Goal: Task Accomplishment & Management: Manage account settings

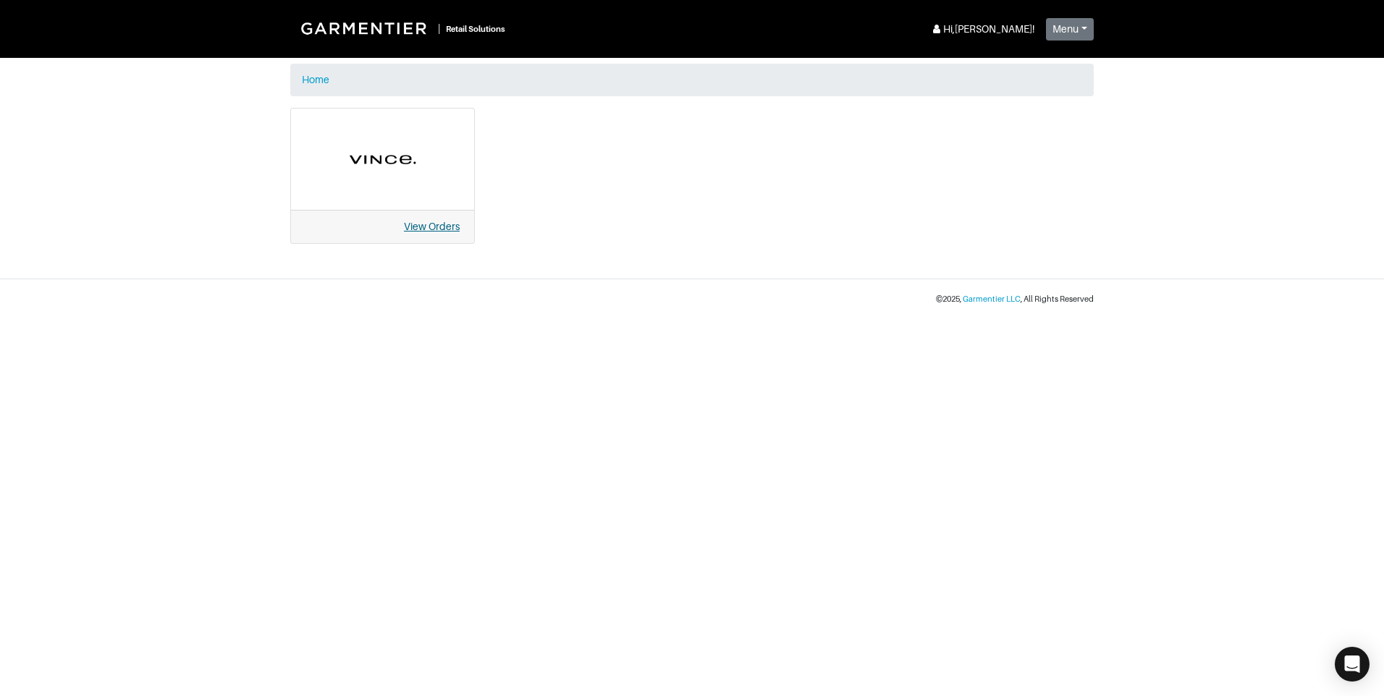
click at [423, 222] on link "View Orders" at bounding box center [432, 227] width 56 height 12
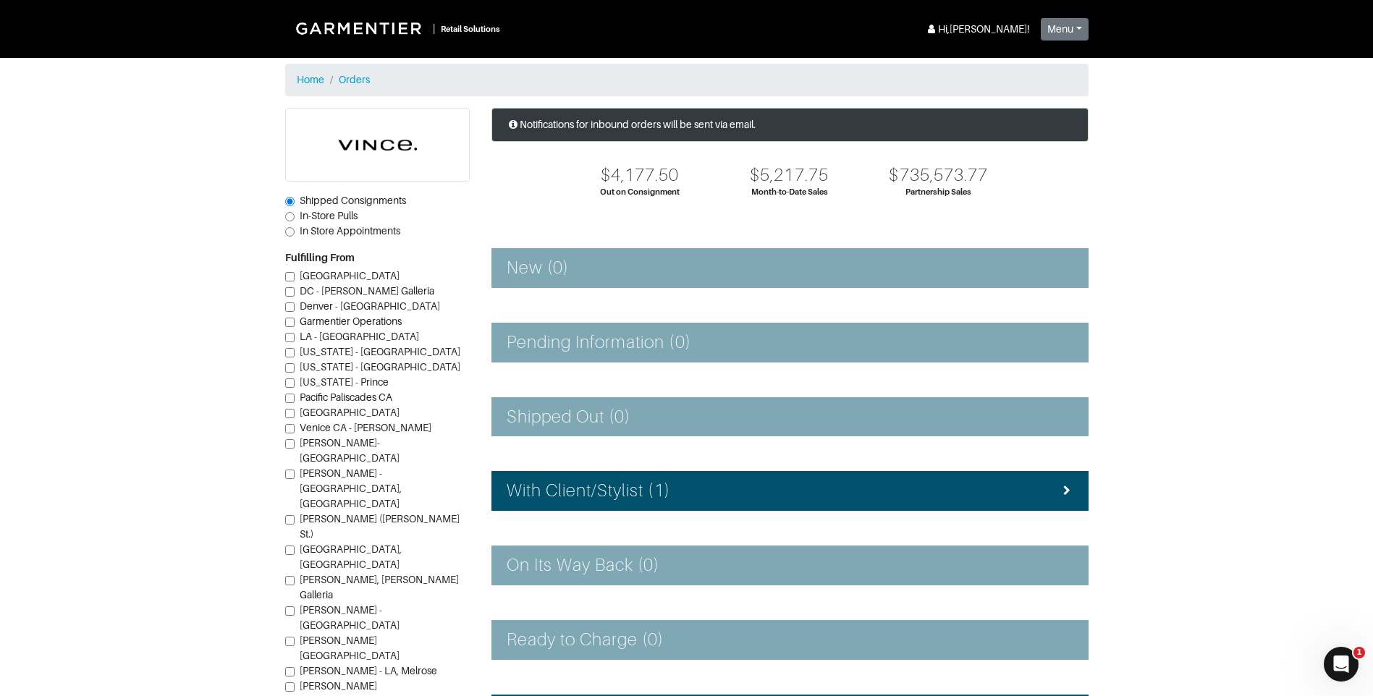
click at [338, 441] on span "Vince-Atlanta" at bounding box center [350, 450] width 100 height 27
click at [295, 441] on input "Vince-Atlanta" at bounding box center [289, 443] width 9 height 9
checkbox input "true"
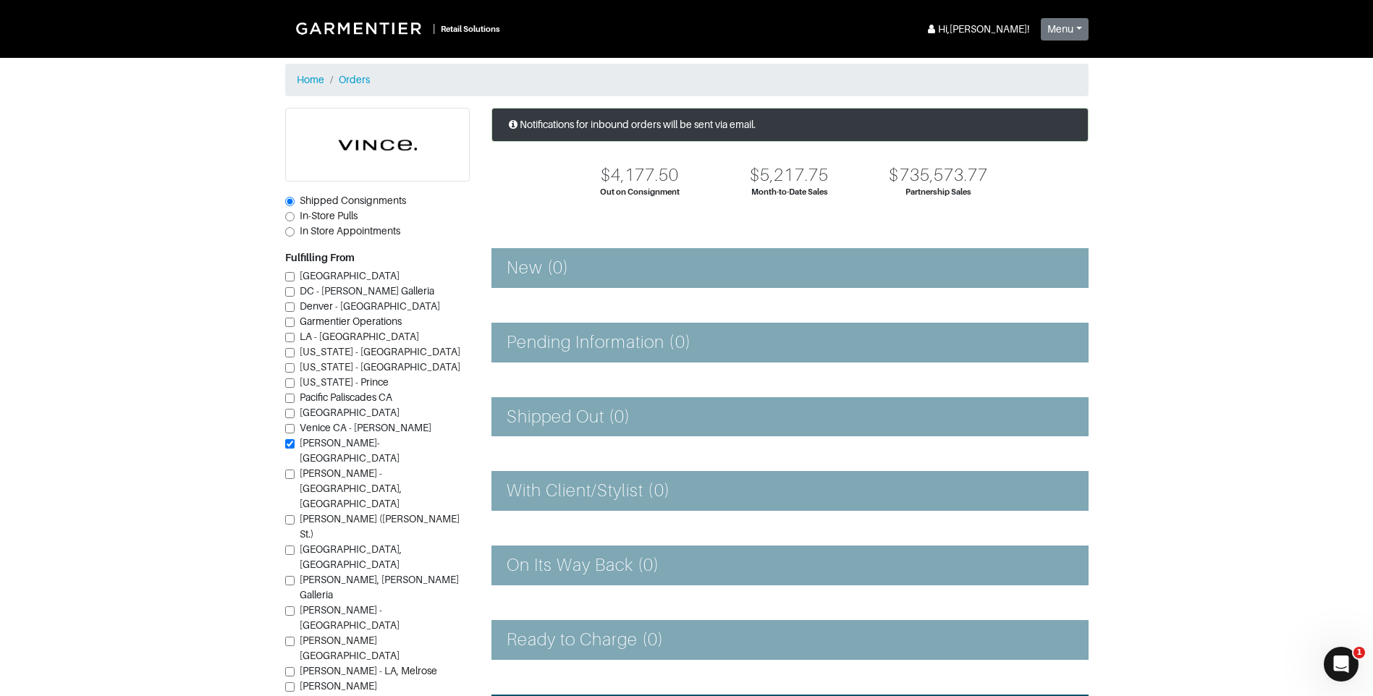
click at [359, 513] on span "Vince - Dallas (Knox St.)" at bounding box center [380, 526] width 160 height 27
click at [295, 515] on input "Vince - Dallas (Knox St.)" at bounding box center [289, 519] width 9 height 9
checkbox input "true"
click at [329, 223] on label "In-Store Pulls" at bounding box center [329, 215] width 58 height 15
click at [295, 221] on input "In-Store Pulls" at bounding box center [289, 216] width 9 height 9
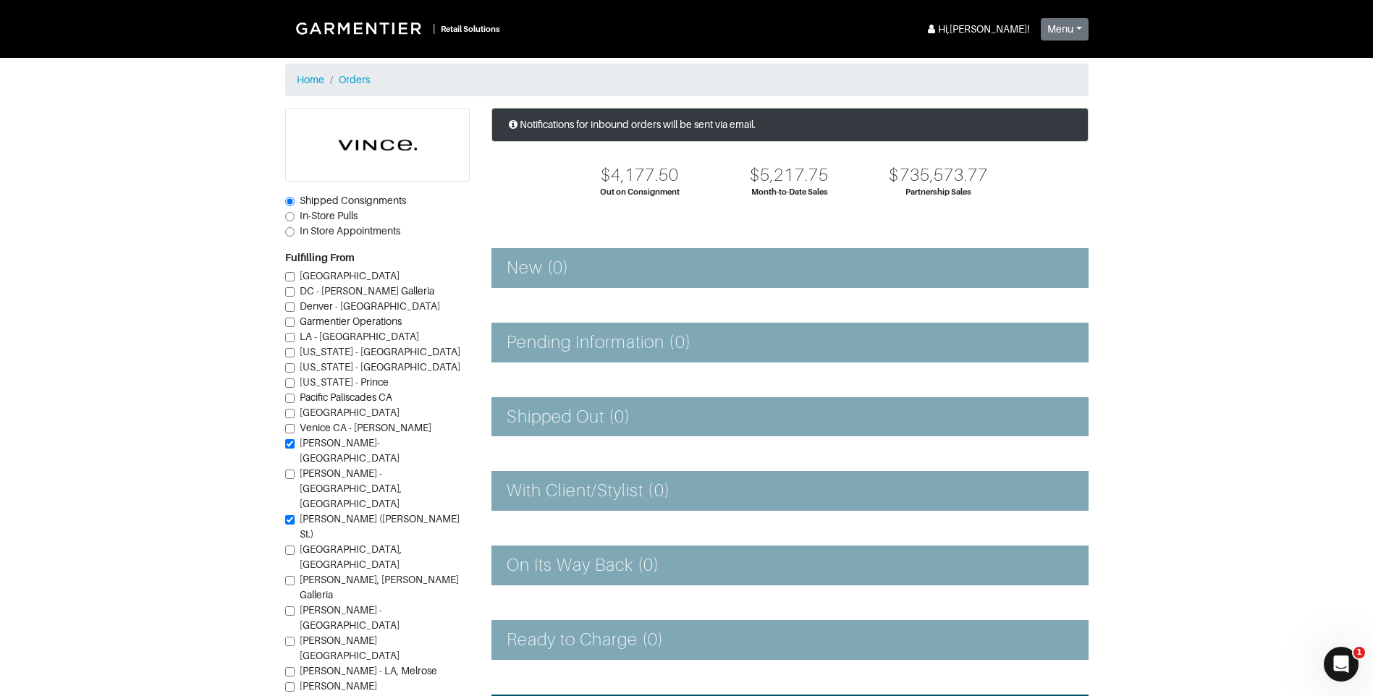
radio input "true"
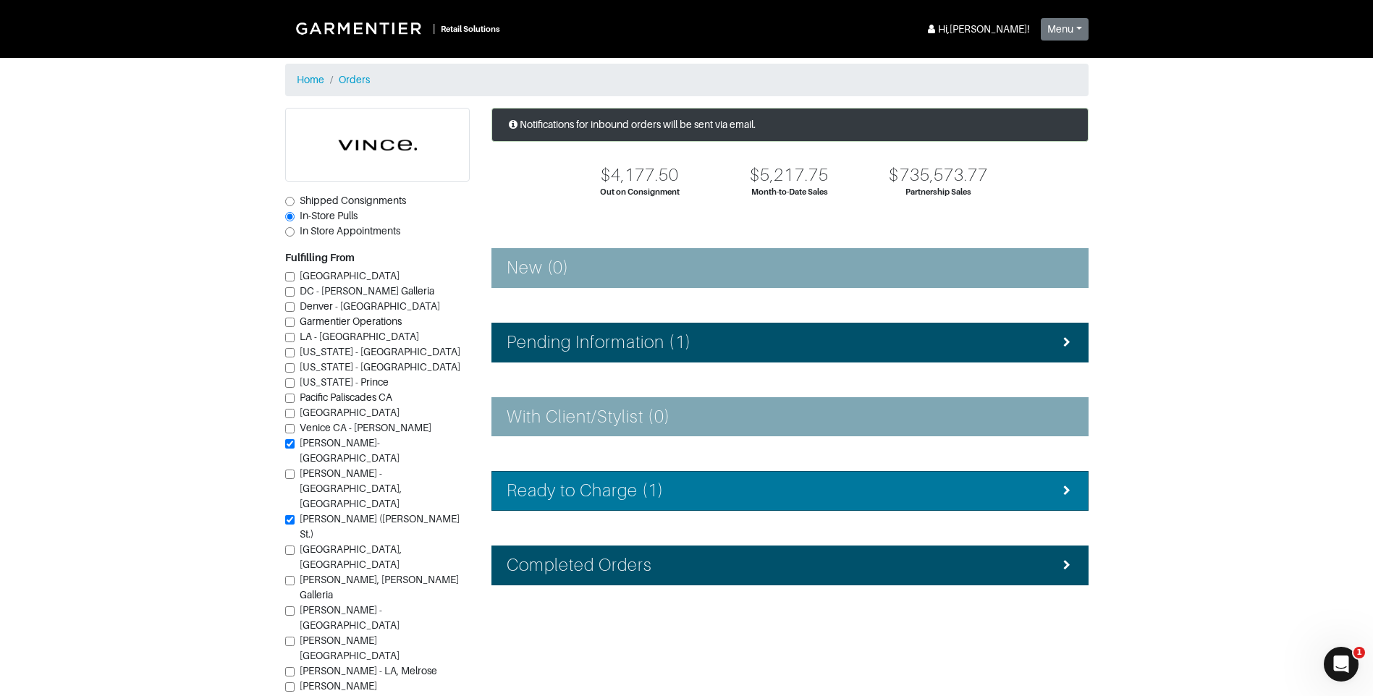
click at [747, 494] on div "Ready to Charge (1)" at bounding box center [790, 490] width 567 height 21
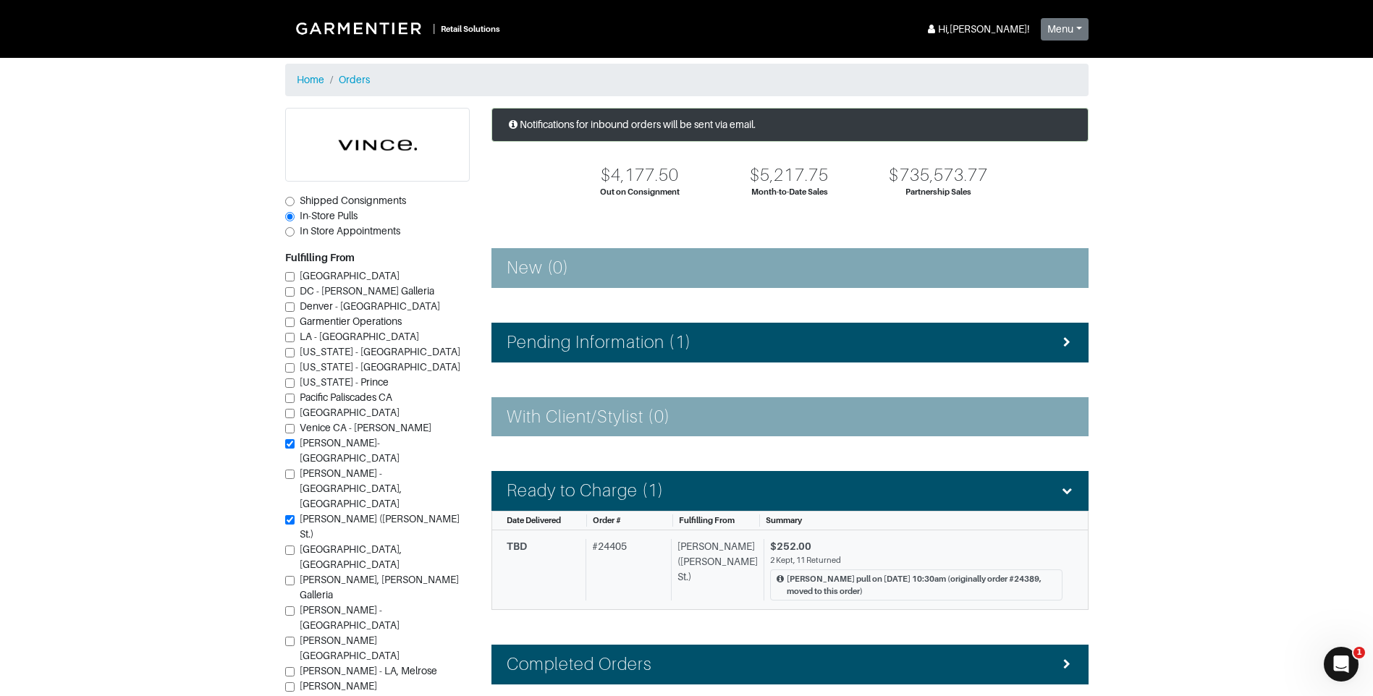
click at [852, 551] on div "$252.00" at bounding box center [916, 546] width 292 height 15
click at [571, 576] on div "TBD" at bounding box center [543, 570] width 73 height 62
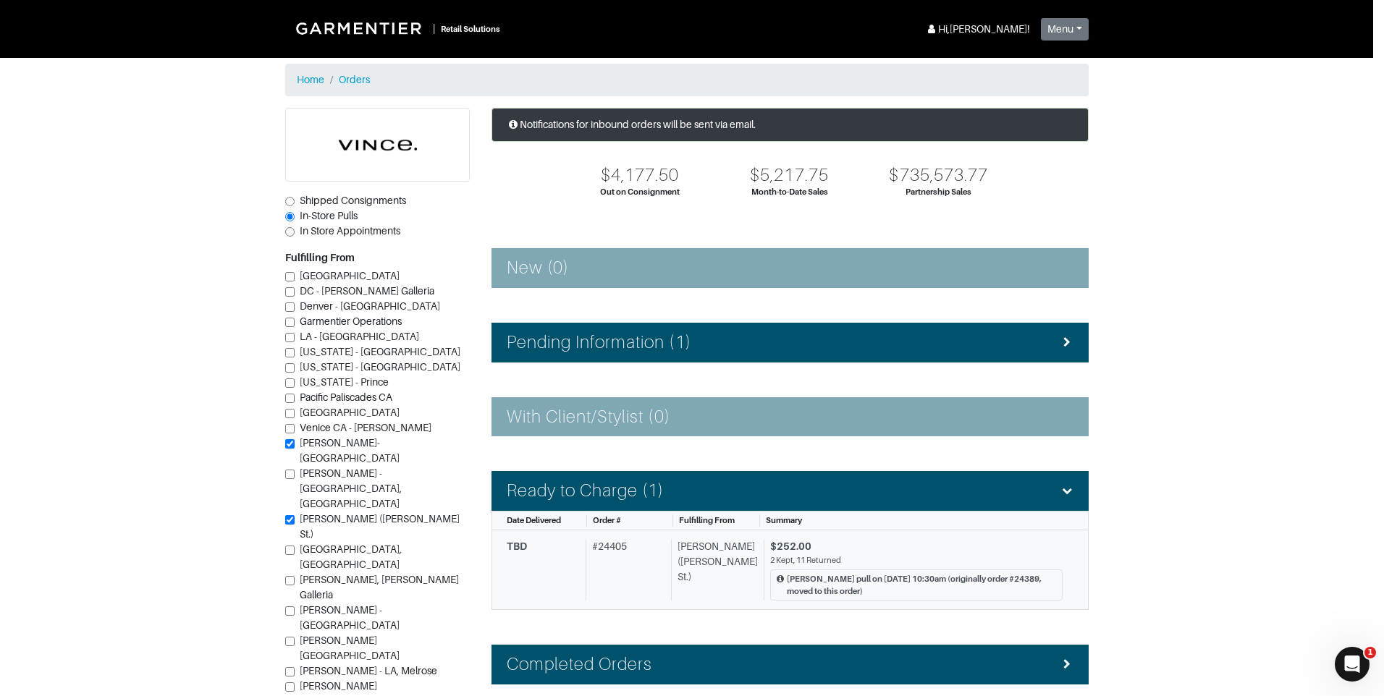
click at [571, 575] on div "Loading your Order Loading..." at bounding box center [692, 348] width 1384 height 696
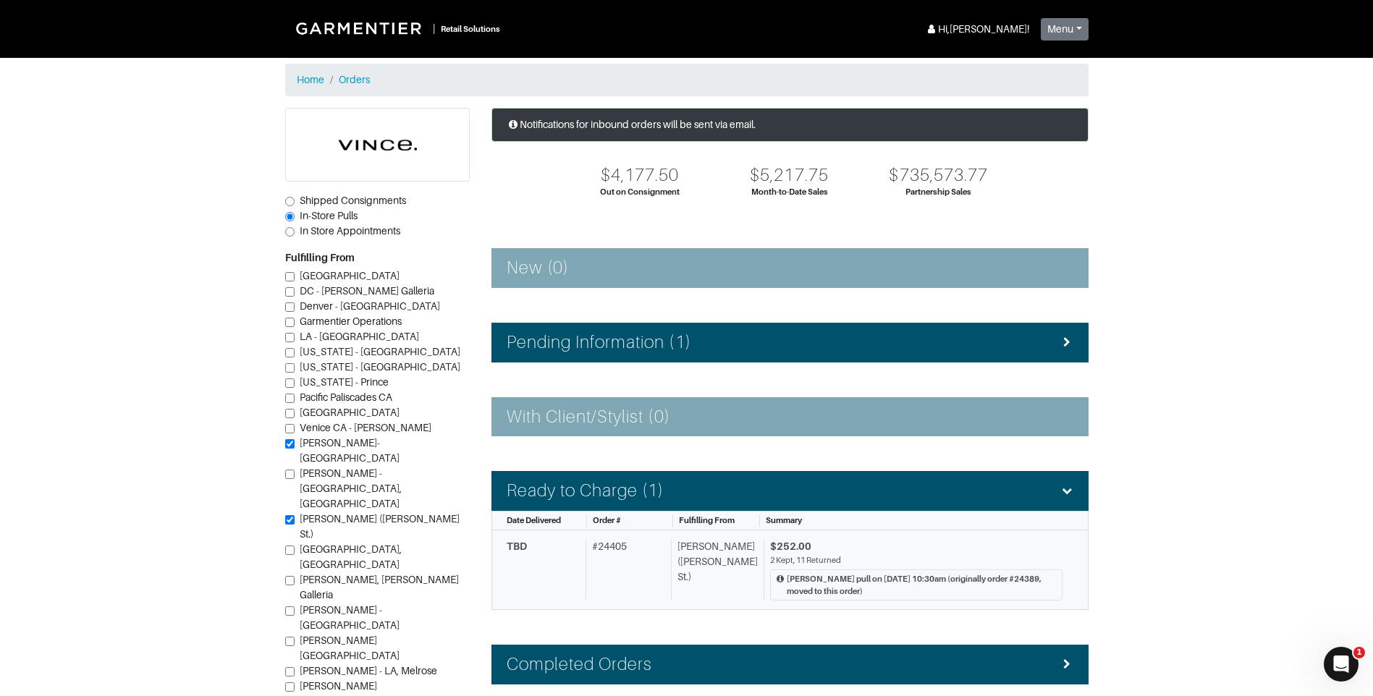
click at [562, 543] on div "TBD" at bounding box center [543, 570] width 73 height 62
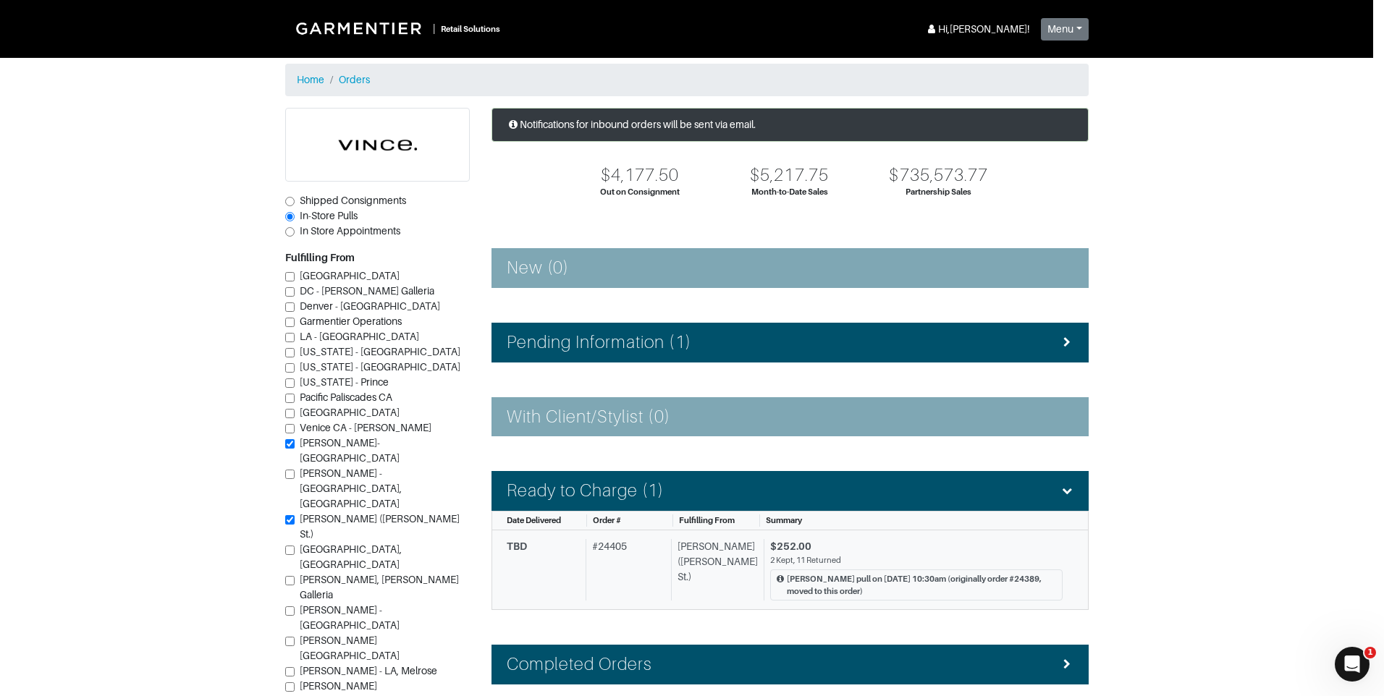
click at [562, 543] on div "Customer Returned This item is NOT in the return box" at bounding box center [677, 533] width 245 height 135
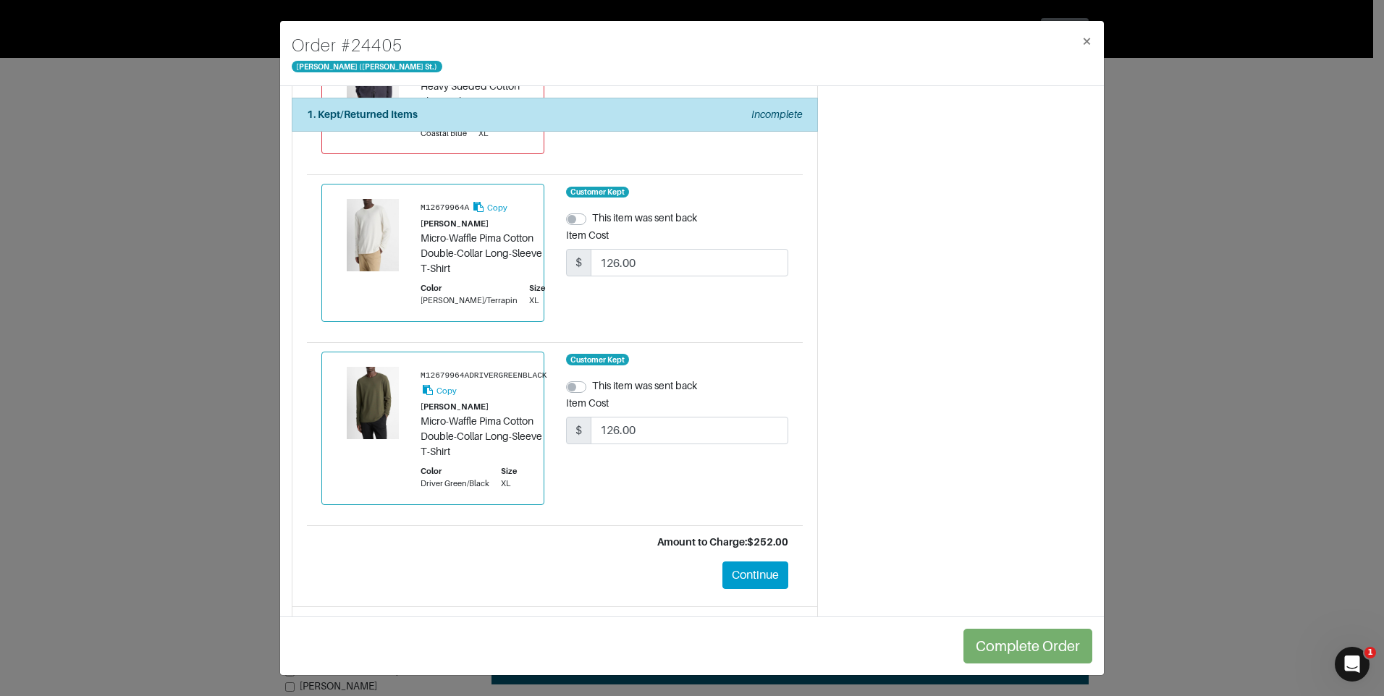
scroll to position [1750, 0]
click at [747, 586] on button "Continue" at bounding box center [755, 572] width 66 height 27
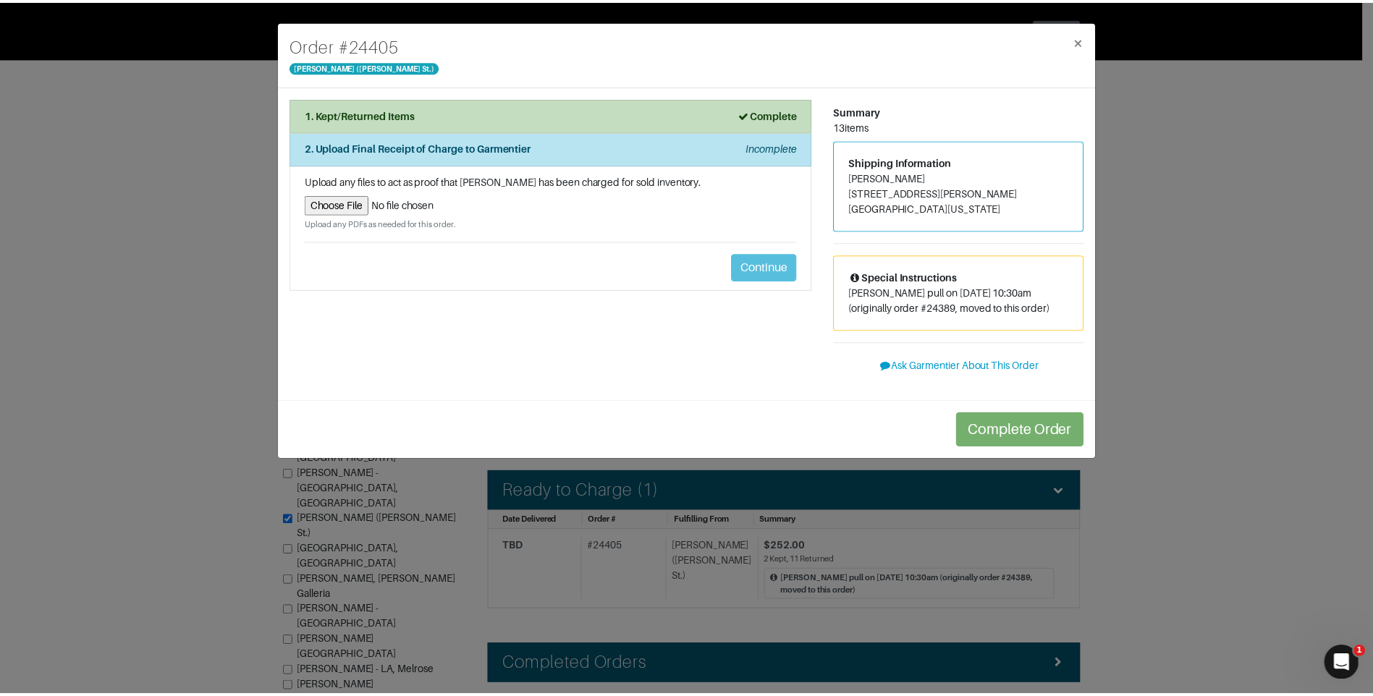
scroll to position [0, 0]
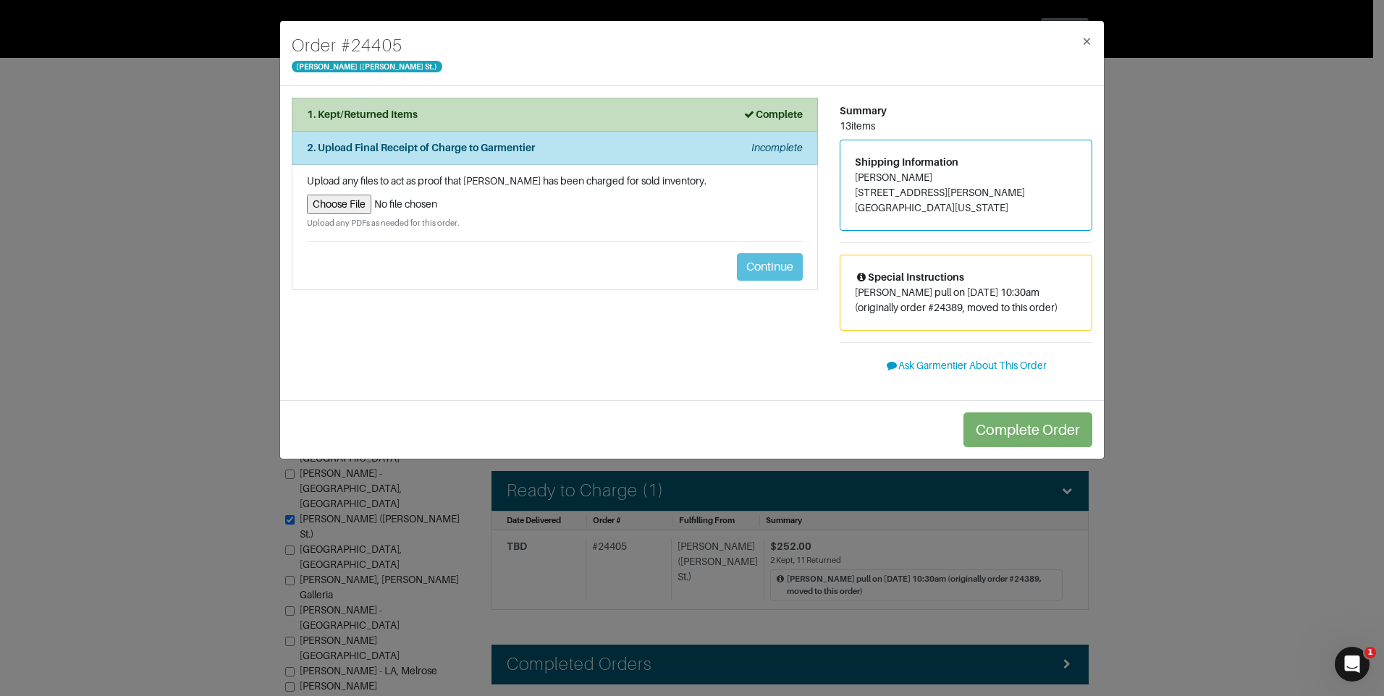
click at [332, 200] on input "file" at bounding box center [555, 205] width 496 height 20
type input "C:\fakepath\GarmFinalAsh8.27.pdf"
click at [773, 272] on li "Upload any files to act as proof that Garmentier has been charged for sold inve…" at bounding box center [555, 227] width 526 height 125
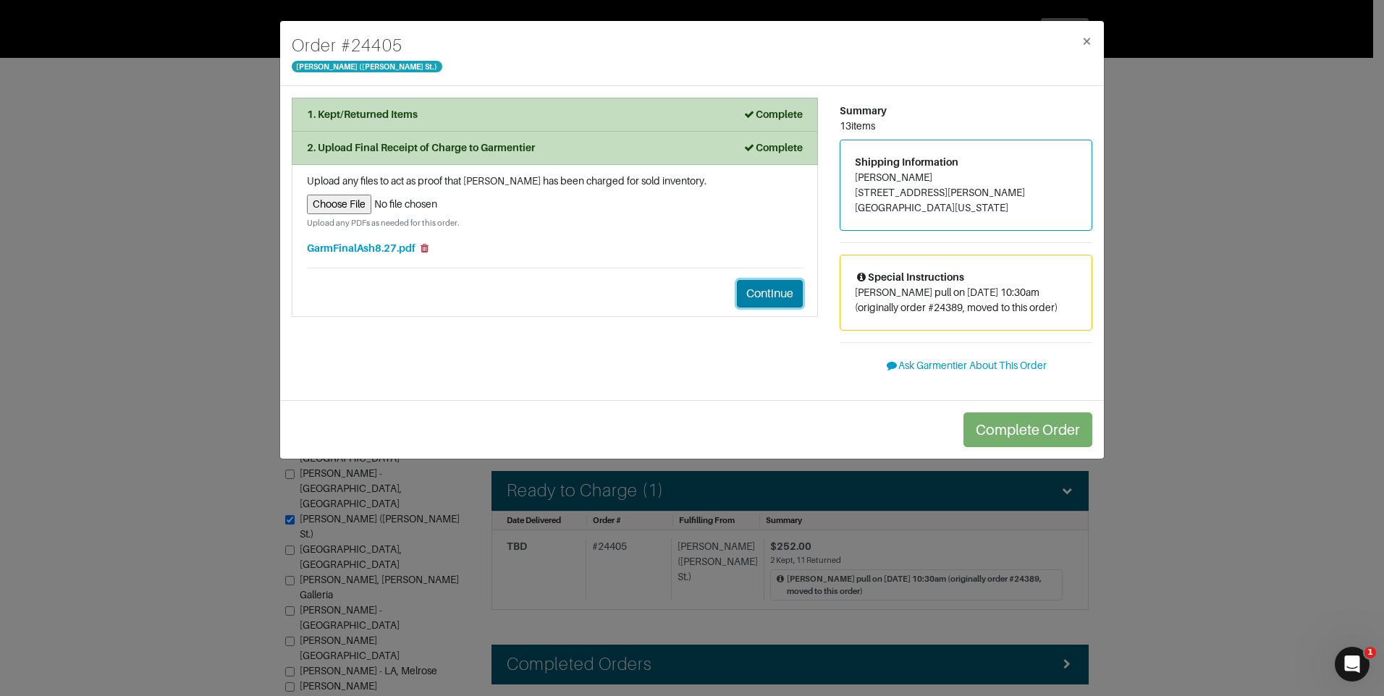
click at [746, 287] on button "Continue" at bounding box center [770, 293] width 66 height 27
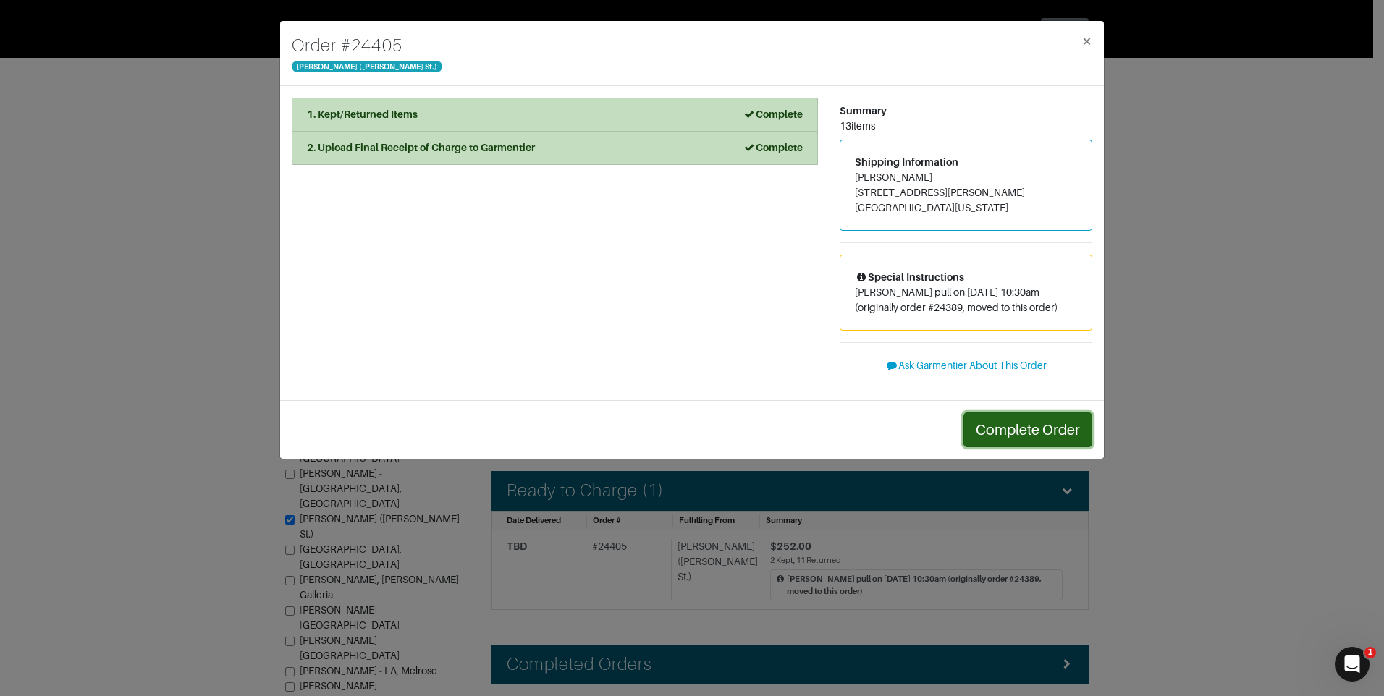
click at [1012, 427] on button "Complete Order" at bounding box center [1027, 429] width 129 height 35
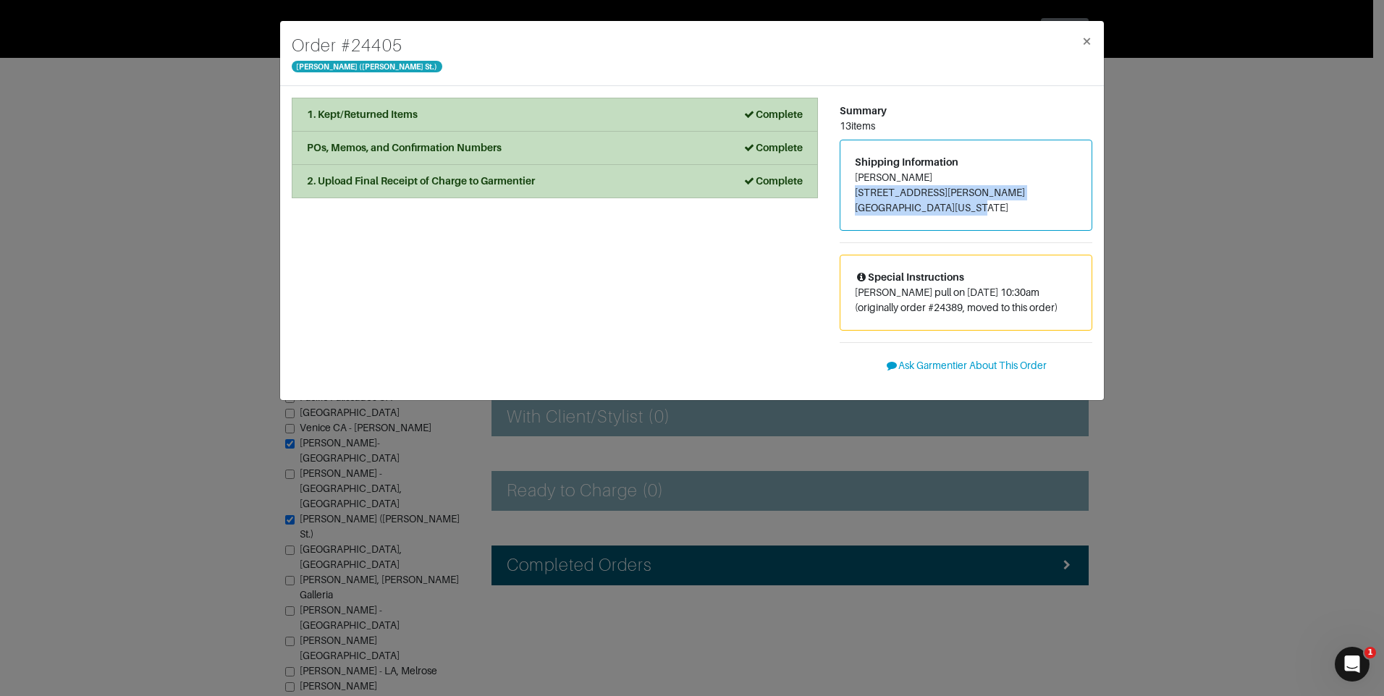
drag, startPoint x: 851, startPoint y: 192, endPoint x: 969, endPoint y: 211, distance: 119.3
click at [969, 211] on div "Shipping Information Chad Dubose 6436 Glennox Ln Dallas, TX, Texas 75214" at bounding box center [965, 185] width 251 height 90
drag, startPoint x: 969, startPoint y: 211, endPoint x: 953, endPoint y: 211, distance: 15.9
copy address "6436 Glennox Ln Dallas, TX, Texas 75214"
click at [1084, 98] on div "Summary 13 items Shipping Information Chad Dubose 6436 Glennox Ln Dallas, TX, T…" at bounding box center [966, 243] width 274 height 291
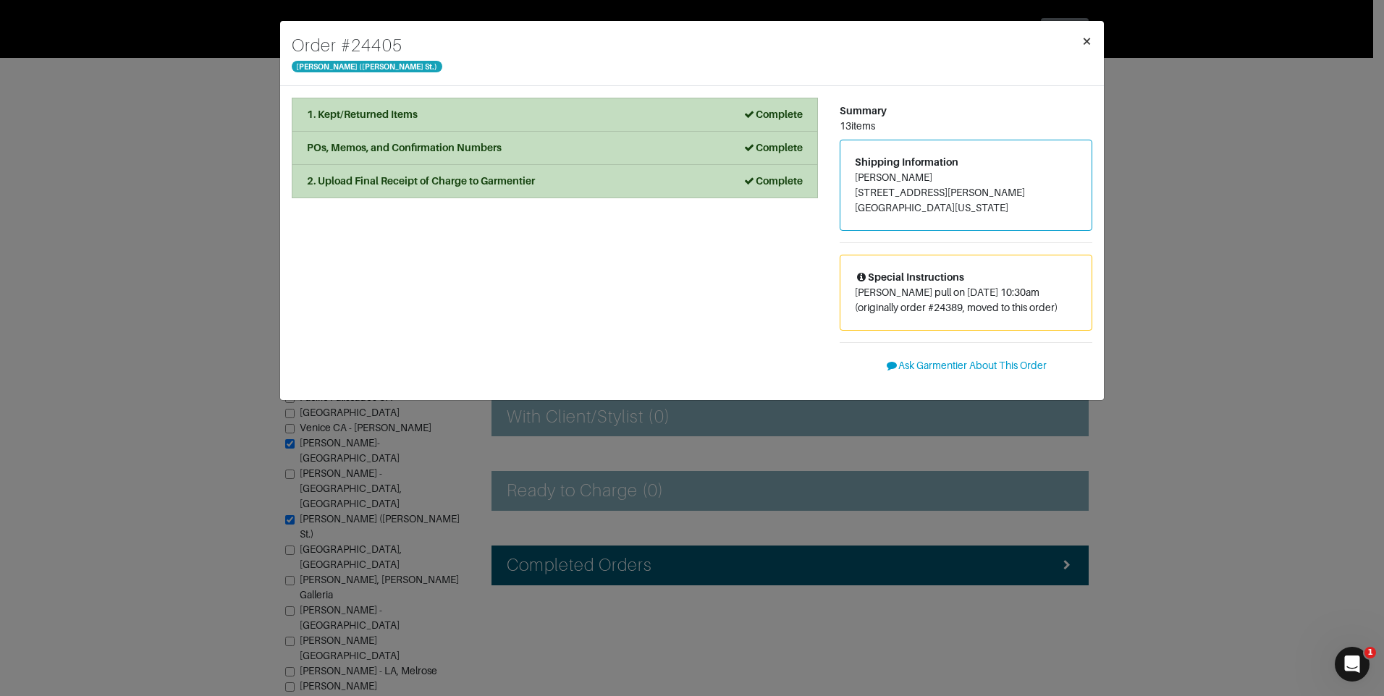
click at [1081, 45] on span "×" at bounding box center [1086, 41] width 11 height 20
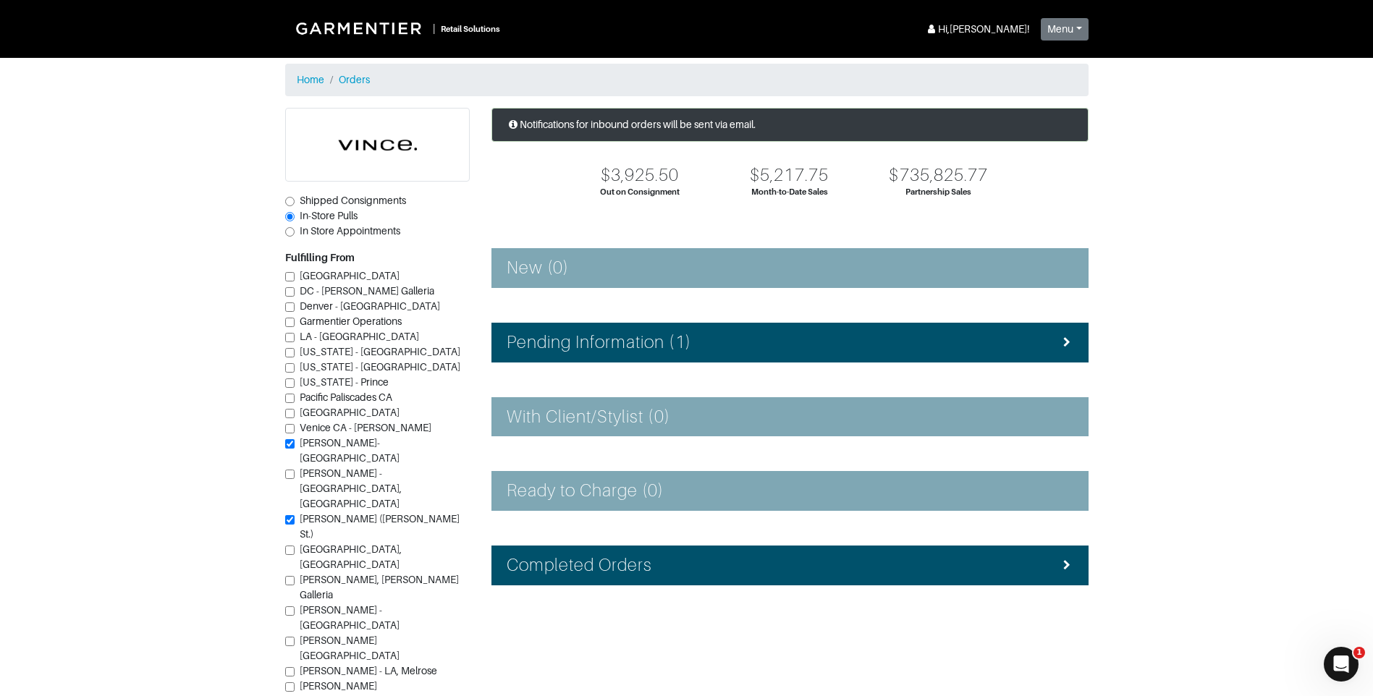
click at [769, 318] on div "Notifications for inbound orders will be sent via email. $3,925.50 Out on Consi…" at bounding box center [789, 466] width 619 height 716
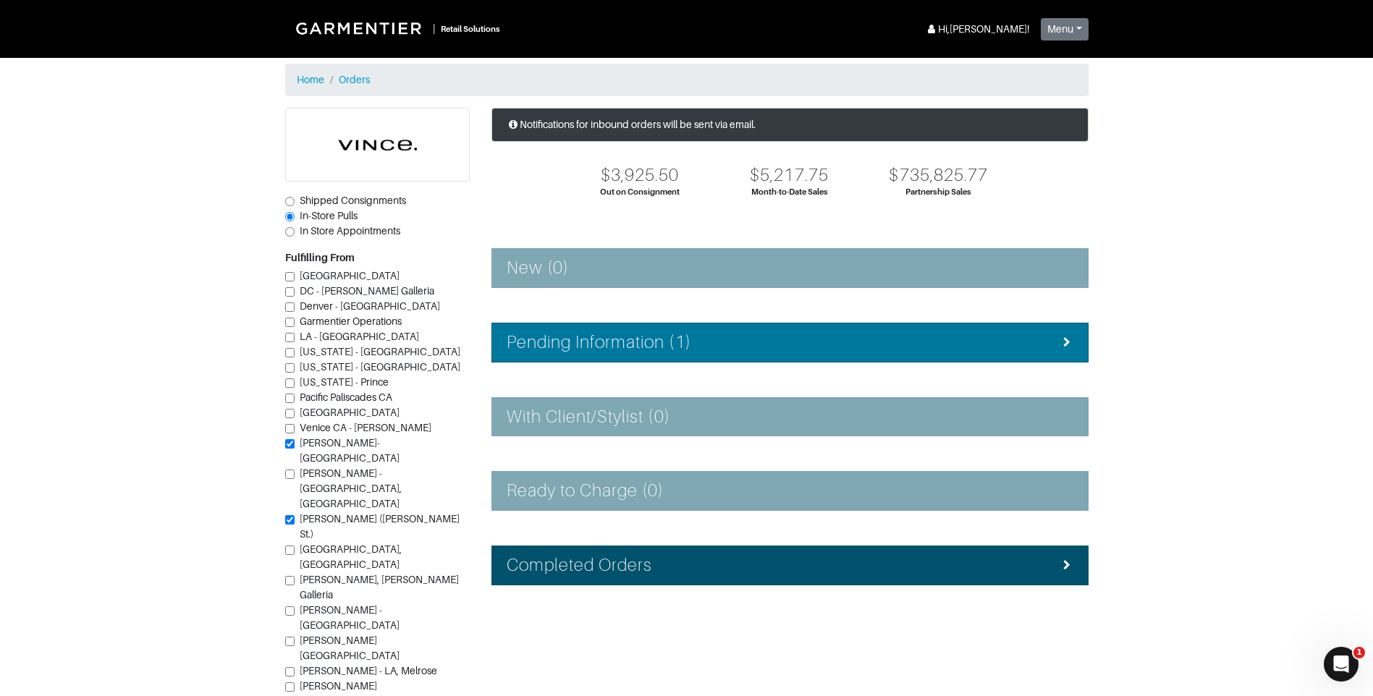
click at [766, 340] on div "Pending Information (1)" at bounding box center [790, 342] width 567 height 21
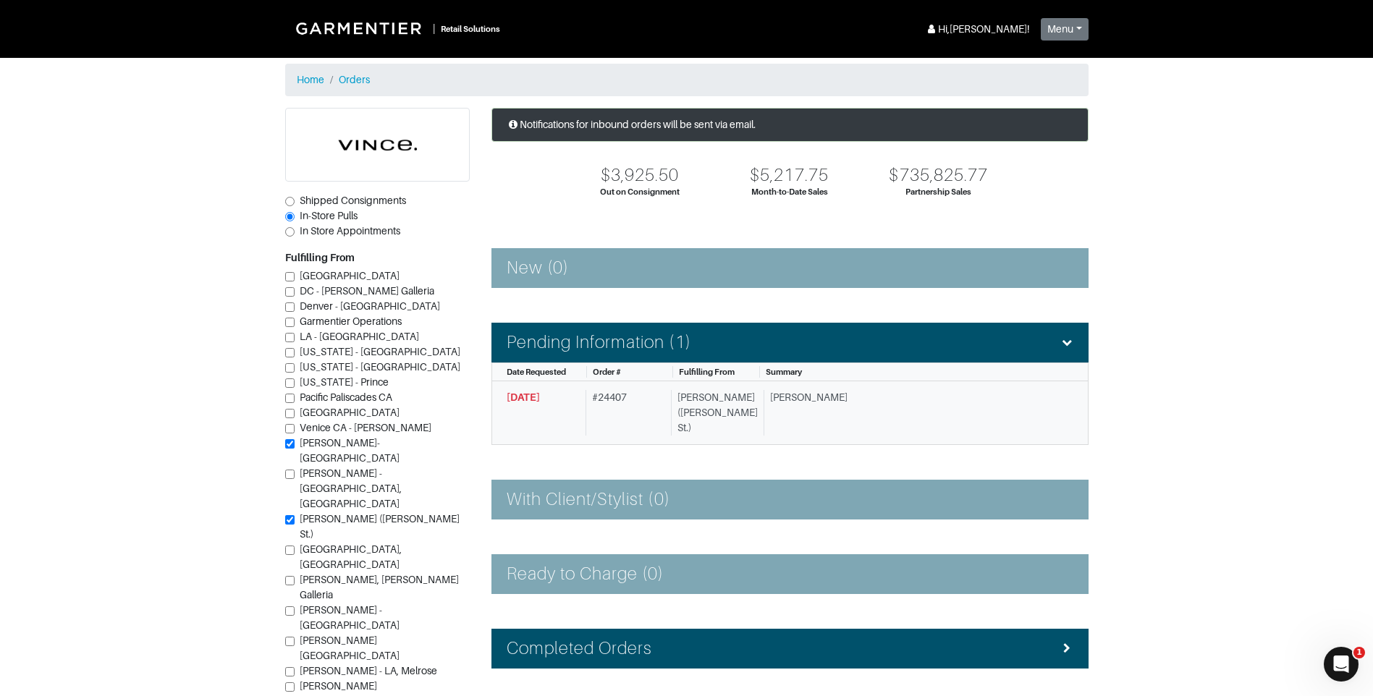
click at [624, 405] on div "# 24407" at bounding box center [625, 413] width 80 height 46
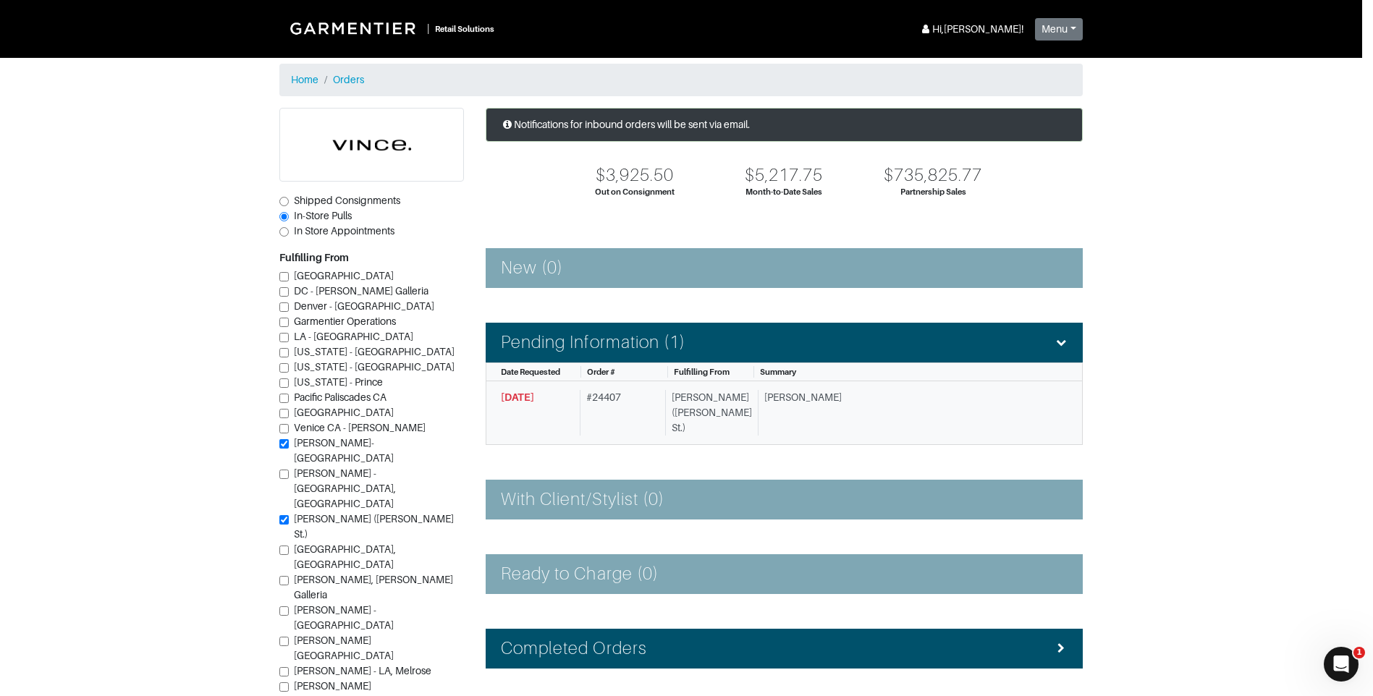
click at [624, 405] on div "Loading your Order Loading..." at bounding box center [686, 348] width 1373 height 696
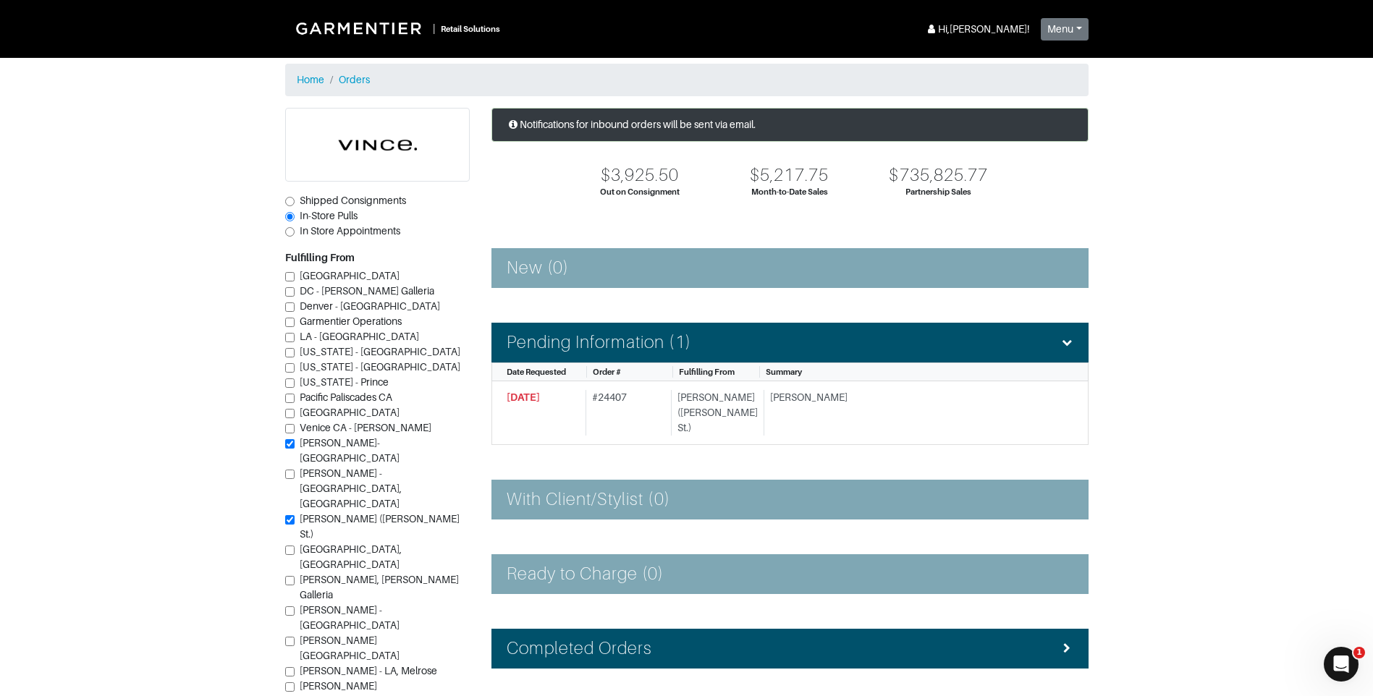
click at [315, 443] on span "Vince-Atlanta" at bounding box center [350, 450] width 100 height 27
click at [295, 443] on input "Vince-Atlanta" at bounding box center [289, 443] width 9 height 9
checkbox input "false"
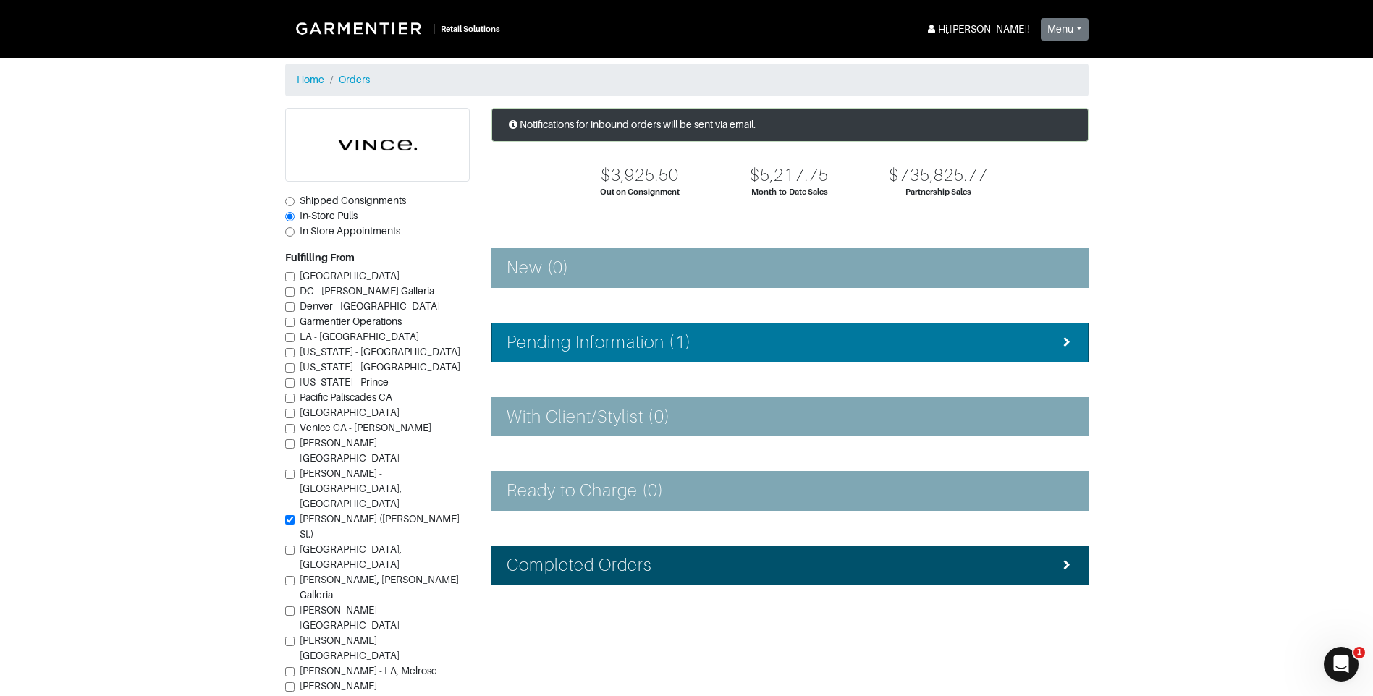
click at [805, 341] on div "Pending Information (1)" at bounding box center [790, 342] width 567 height 21
